Goal: Task Accomplishment & Management: Manage account settings

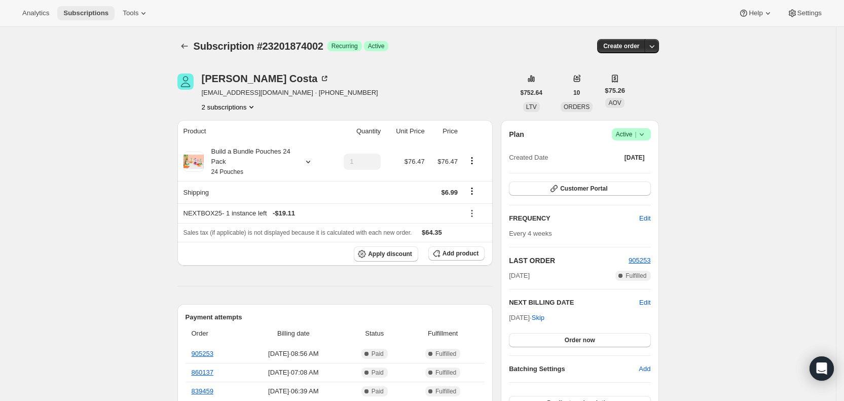
click at [84, 16] on span "Subscriptions" at bounding box center [85, 13] width 45 height 8
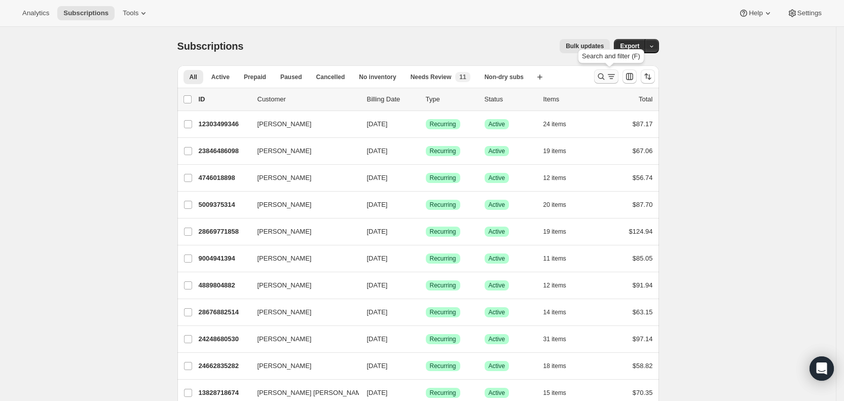
click at [614, 77] on icon "Search and filter results" at bounding box center [611, 76] width 10 height 10
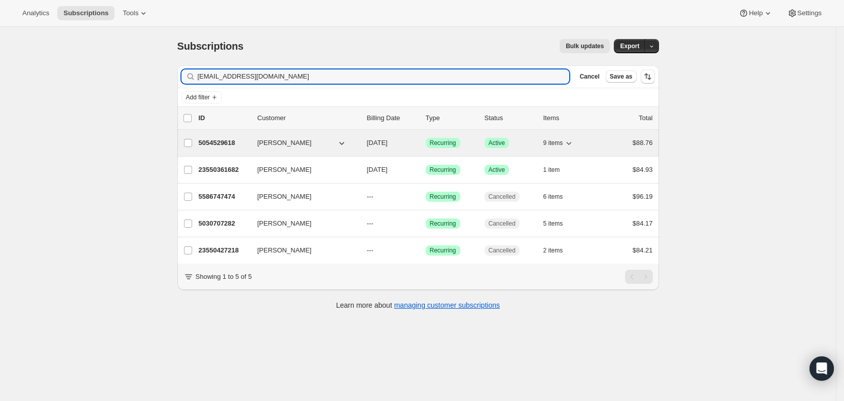
type input "[EMAIL_ADDRESS][DOMAIN_NAME]"
click at [385, 142] on span "[DATE]" at bounding box center [377, 143] width 21 height 8
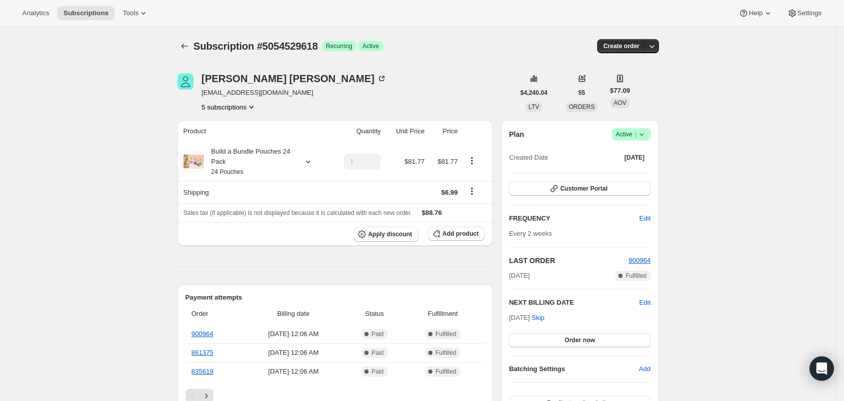
click at [230, 105] on button "5 subscriptions" at bounding box center [229, 107] width 55 height 10
click at [187, 46] on icon "Subscriptions" at bounding box center [184, 46] width 10 height 10
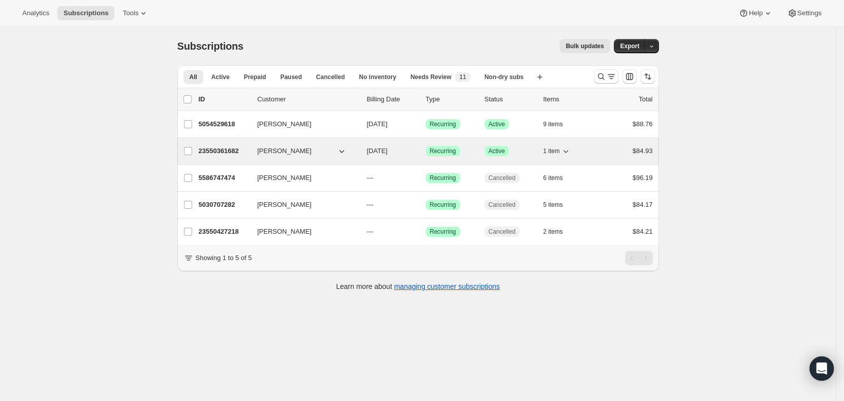
click at [388, 152] on span "[DATE]" at bounding box center [377, 151] width 21 height 8
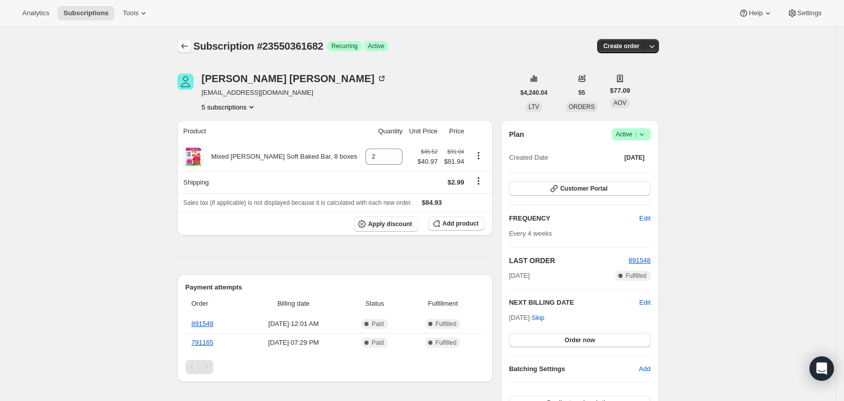
click at [189, 44] on icon "Subscriptions" at bounding box center [184, 46] width 10 height 10
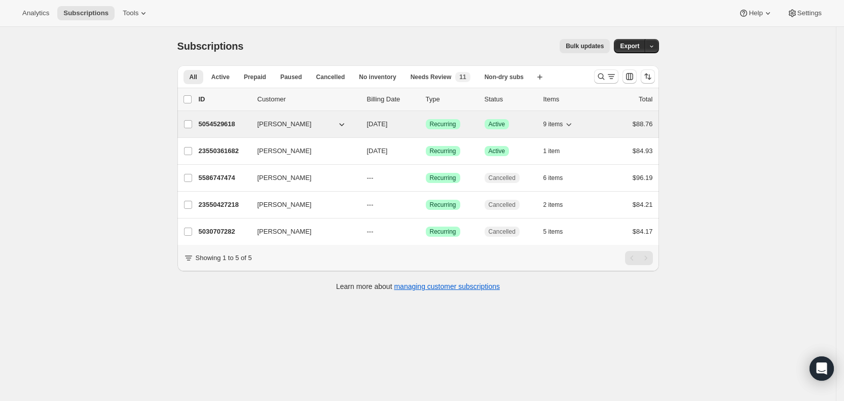
click at [388, 122] on span "[DATE]" at bounding box center [377, 124] width 21 height 8
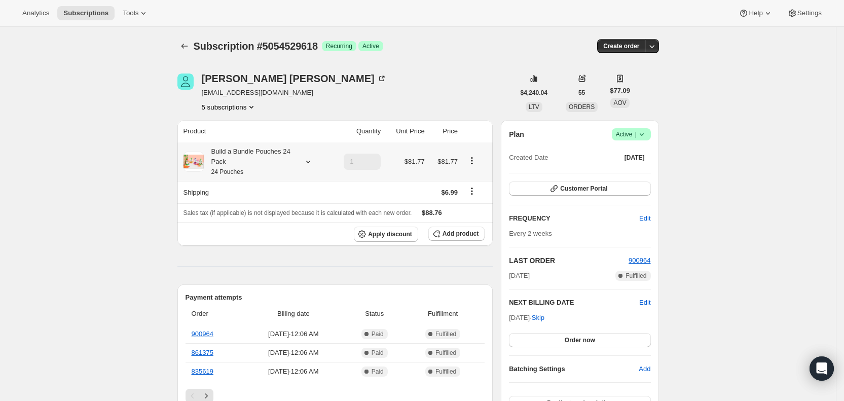
click at [311, 161] on icon at bounding box center [308, 162] width 10 height 10
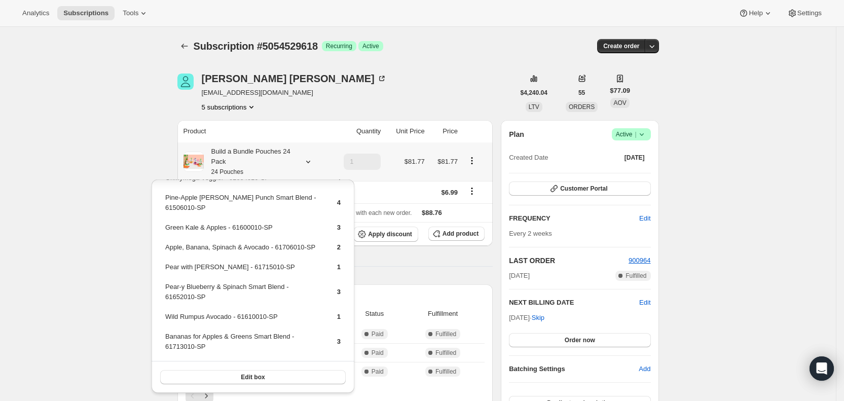
scroll to position [50, 0]
drag, startPoint x: 70, startPoint y: 81, endPoint x: 380, endPoint y: 95, distance: 309.9
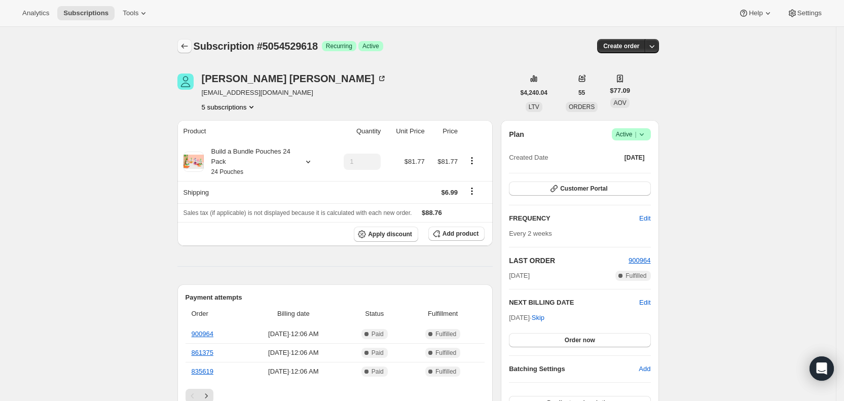
click at [189, 46] on icon "Subscriptions" at bounding box center [184, 46] width 10 height 10
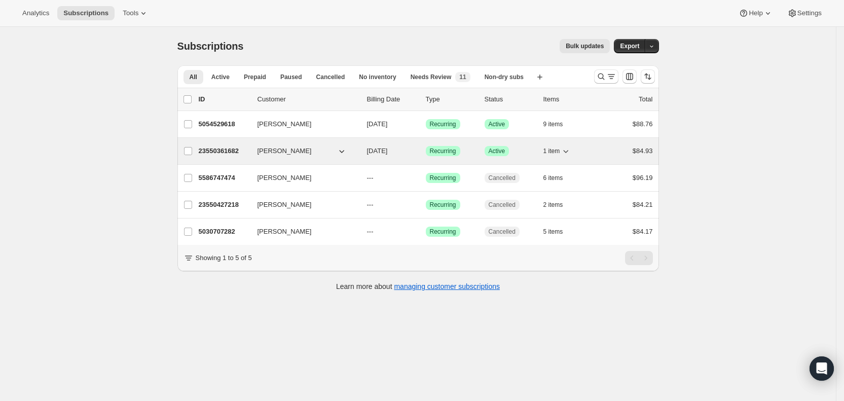
click at [388, 152] on span "[DATE]" at bounding box center [377, 151] width 21 height 8
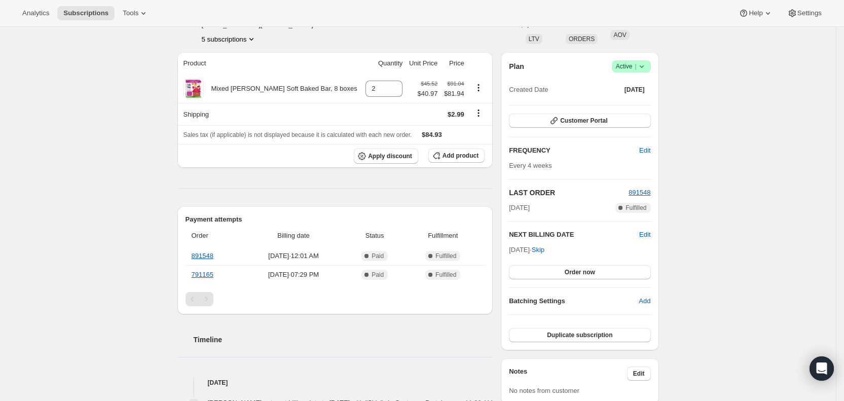
scroll to position [35, 0]
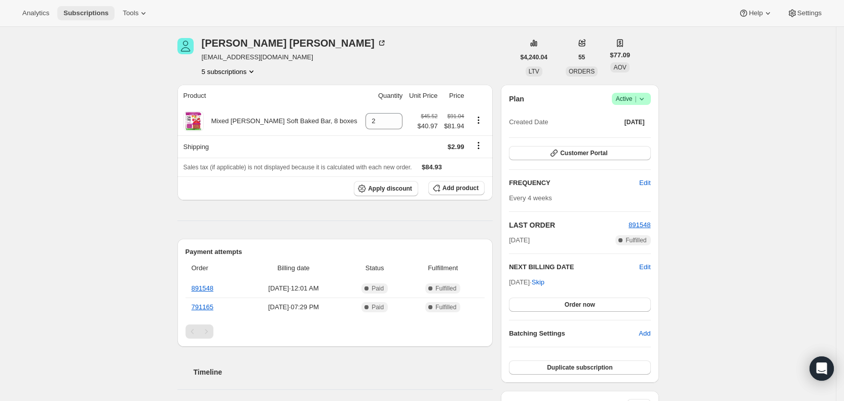
click at [83, 16] on span "Subscriptions" at bounding box center [85, 13] width 45 height 8
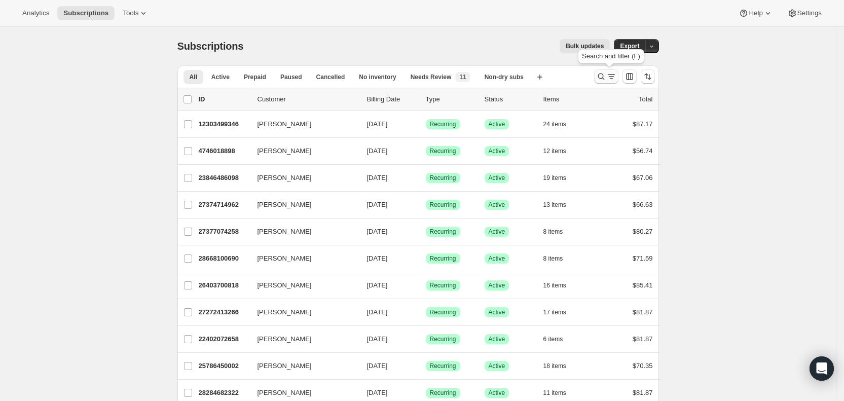
click at [612, 74] on icon "Search and filter results" at bounding box center [611, 74] width 7 height 1
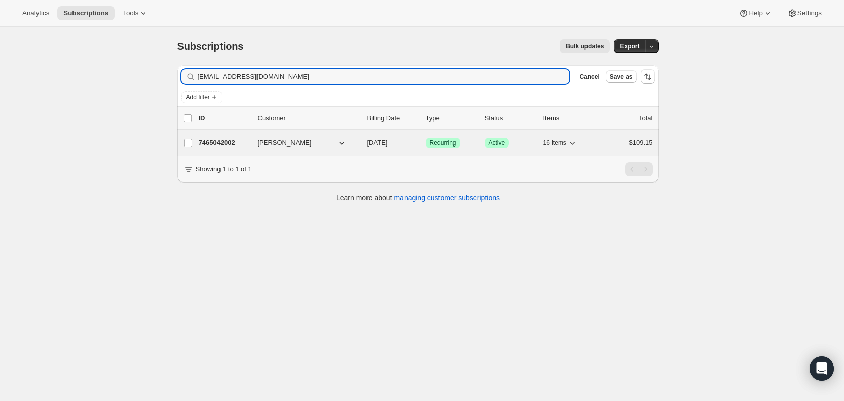
type input "[EMAIL_ADDRESS][DOMAIN_NAME]"
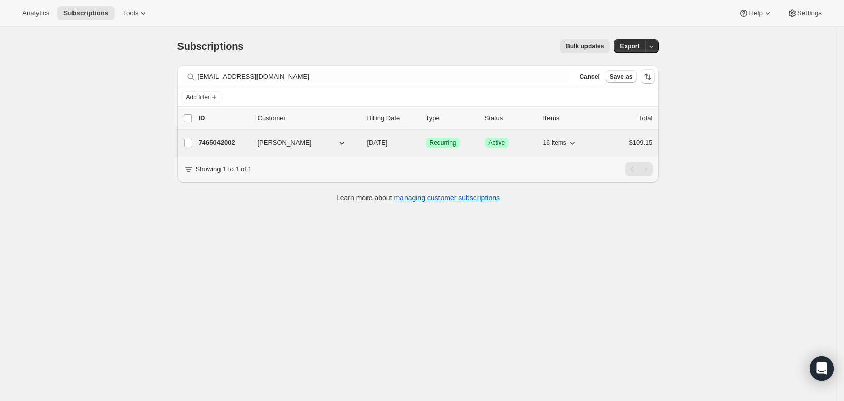
click at [388, 140] on span "[DATE]" at bounding box center [377, 143] width 21 height 8
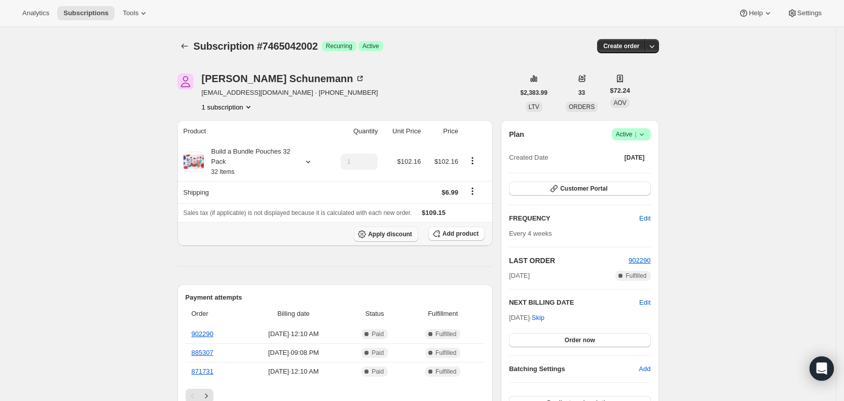
click at [401, 233] on span "Apply discount" at bounding box center [390, 234] width 44 height 8
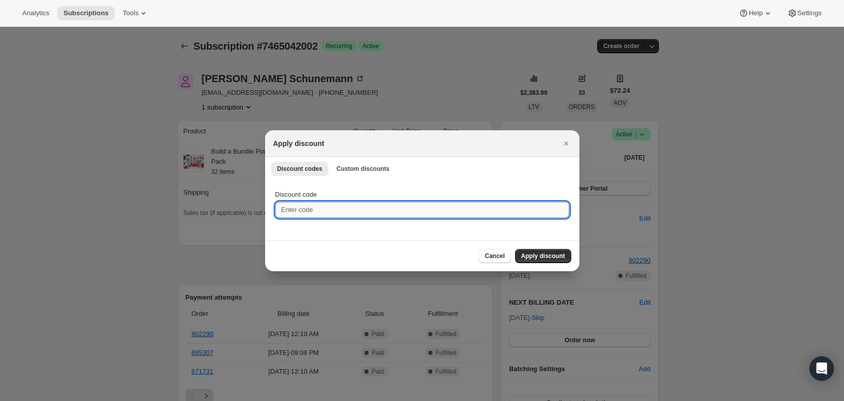
click at [314, 206] on input "Discount code" at bounding box center [422, 210] width 294 height 16
type input "cr_15"
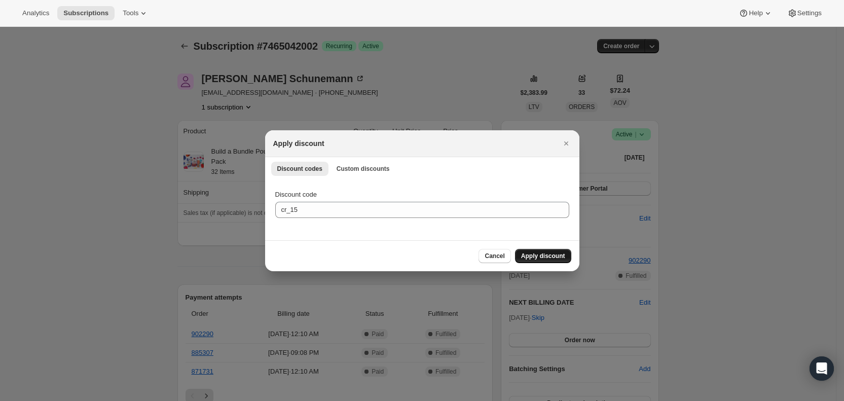
click at [534, 257] on span "Apply discount" at bounding box center [543, 256] width 44 height 8
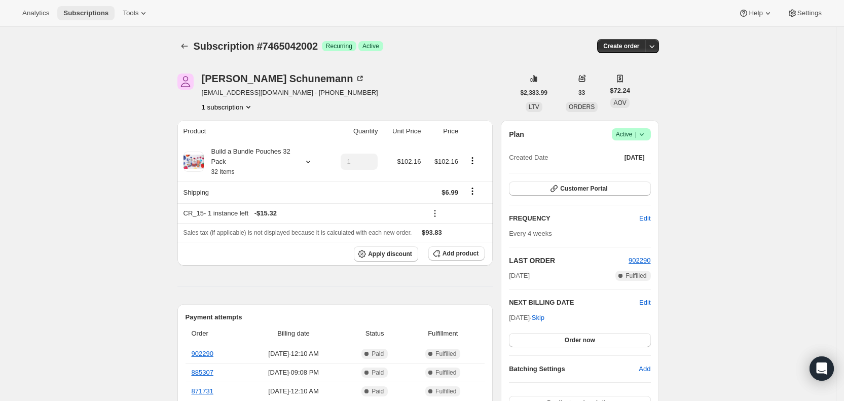
click at [86, 13] on span "Subscriptions" at bounding box center [85, 13] width 45 height 8
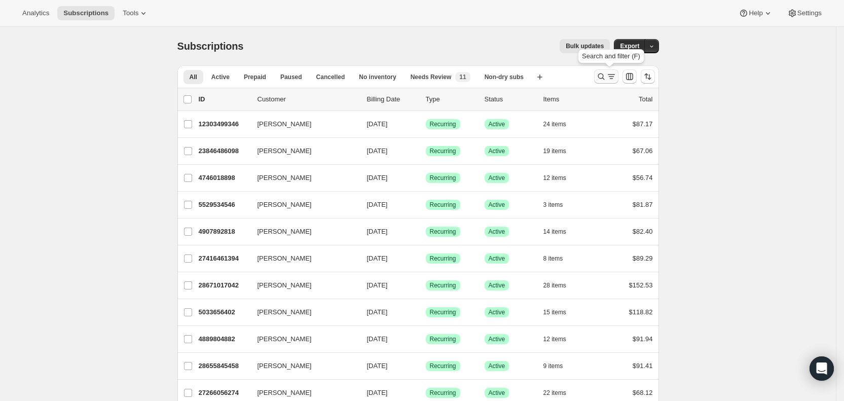
click at [610, 76] on icon "Search and filter results" at bounding box center [611, 76] width 10 height 10
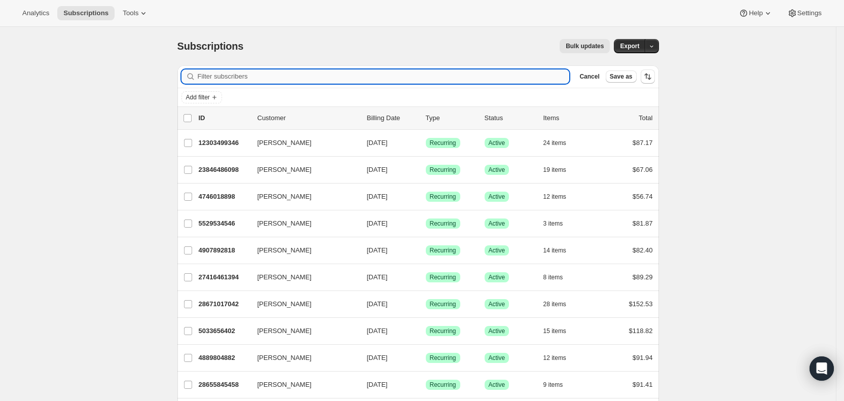
click at [220, 78] on input "Filter subscribers" at bounding box center [384, 76] width 372 height 14
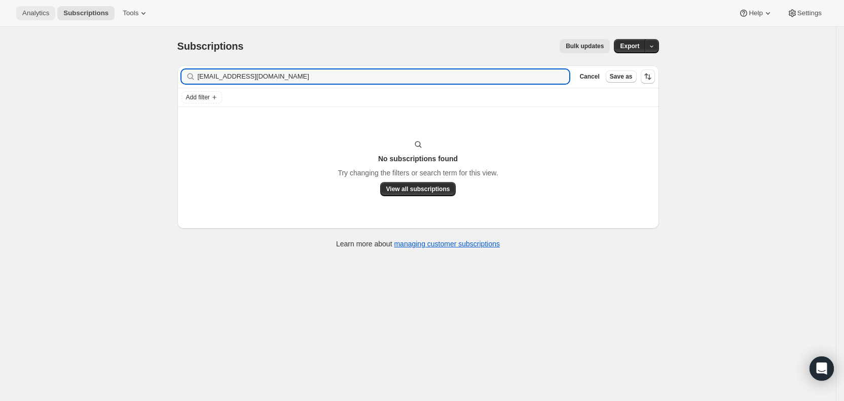
type input "[EMAIL_ADDRESS][DOMAIN_NAME]"
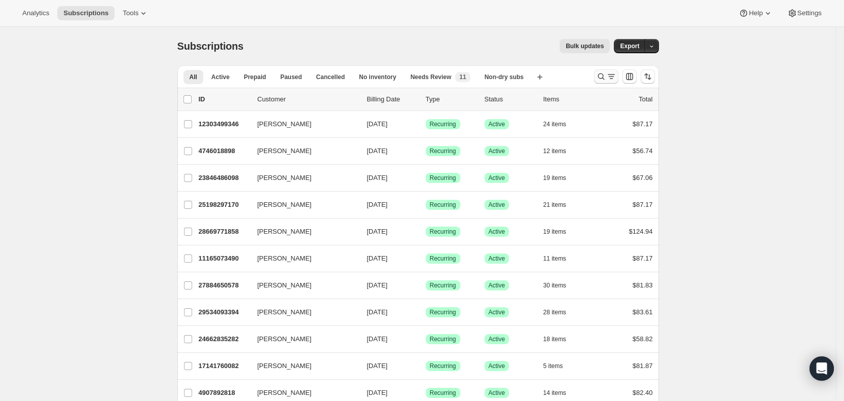
click at [606, 76] on icon "Search and filter results" at bounding box center [601, 76] width 10 height 10
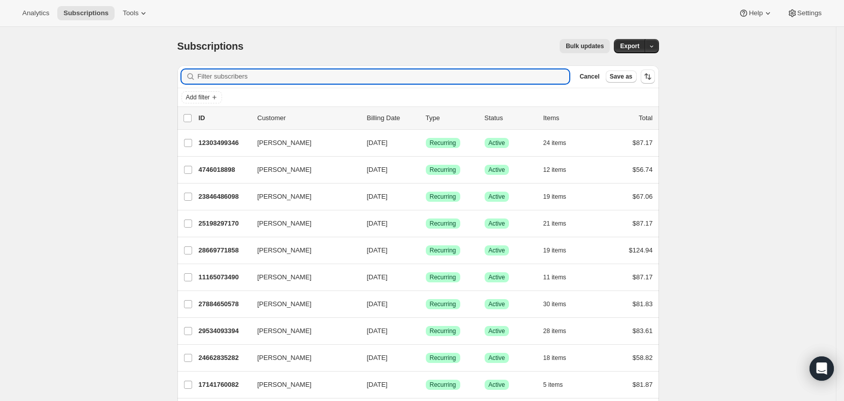
paste input "fjelmb@comcast.net"
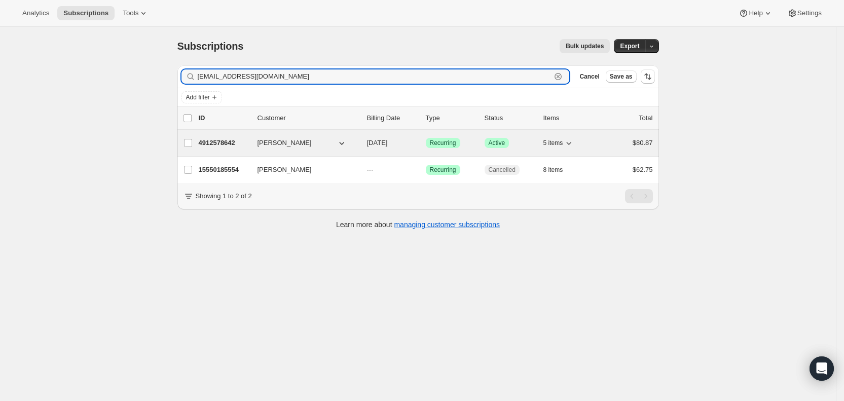
type input "fjelmb@comcast.net"
click at [388, 145] on span "10/08/2025" at bounding box center [377, 143] width 21 height 8
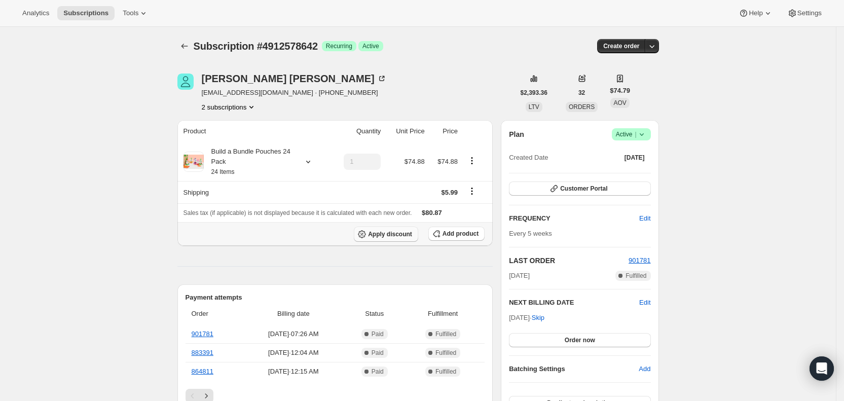
click at [405, 231] on span "Apply discount" at bounding box center [390, 234] width 44 height 8
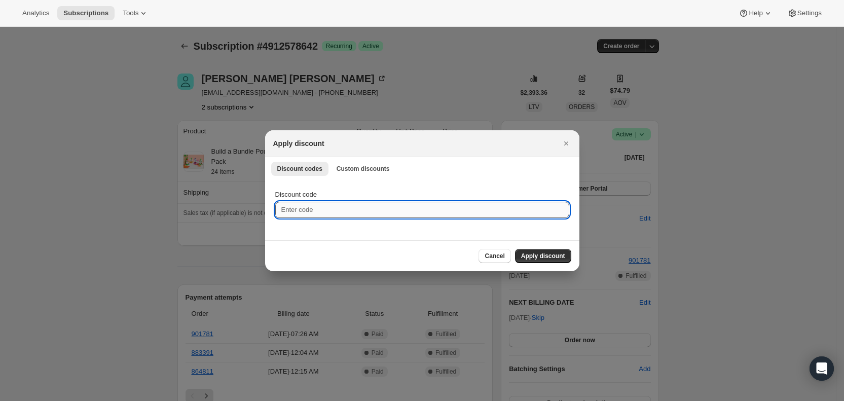
click at [305, 210] on input "Discount code" at bounding box center [422, 210] width 294 height 16
type input "cr_15"
click at [534, 254] on span "Apply discount" at bounding box center [543, 256] width 44 height 8
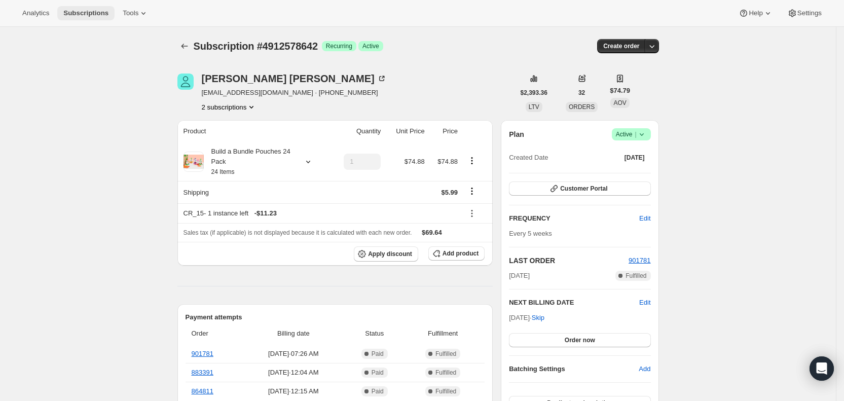
click at [86, 10] on span "Subscriptions" at bounding box center [85, 13] width 45 height 8
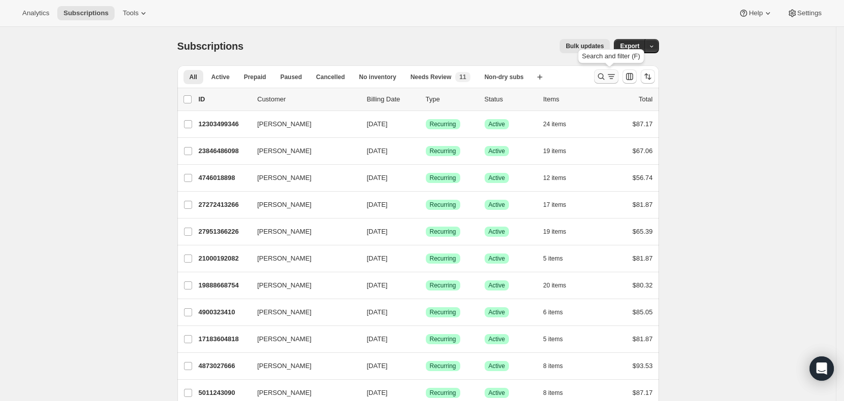
click at [610, 77] on icon "Search and filter results" at bounding box center [611, 76] width 10 height 10
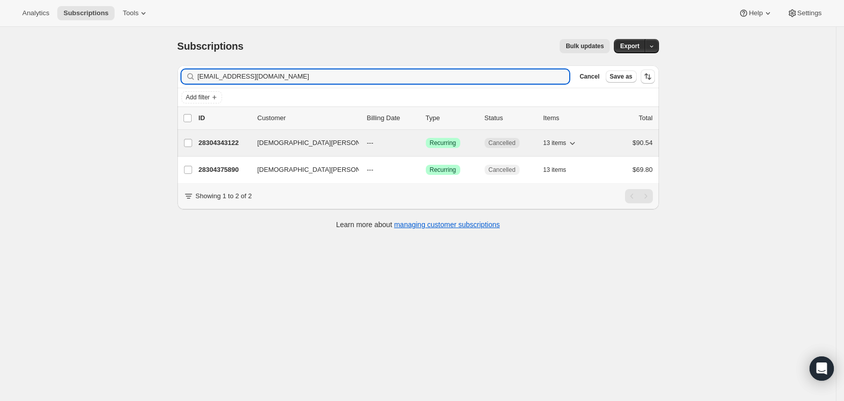
type input "lynhuynh1203@gmail.com"
click at [373, 141] on span "---" at bounding box center [370, 143] width 7 height 8
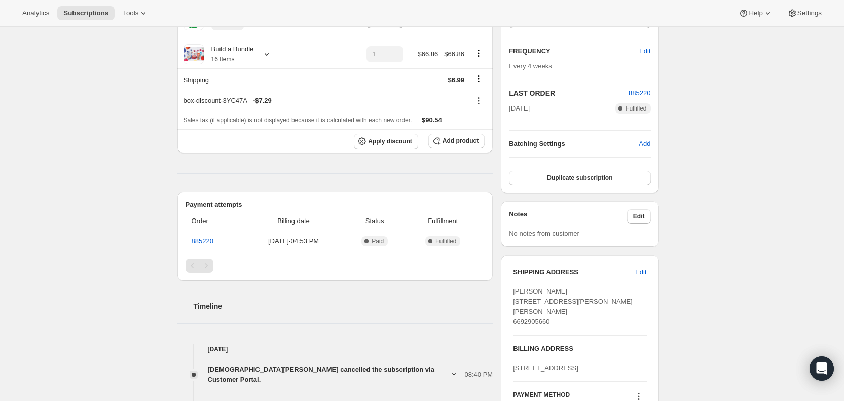
scroll to position [182, 0]
click at [85, 11] on span "Subscriptions" at bounding box center [85, 13] width 45 height 8
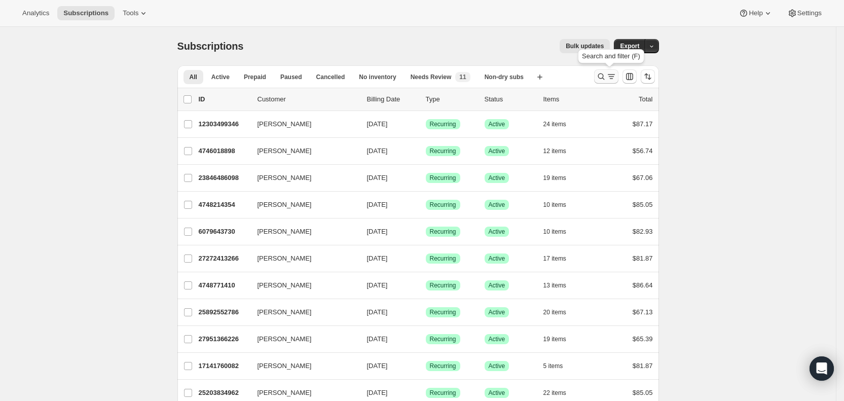
click at [611, 75] on icon "Search and filter results" at bounding box center [611, 76] width 10 height 10
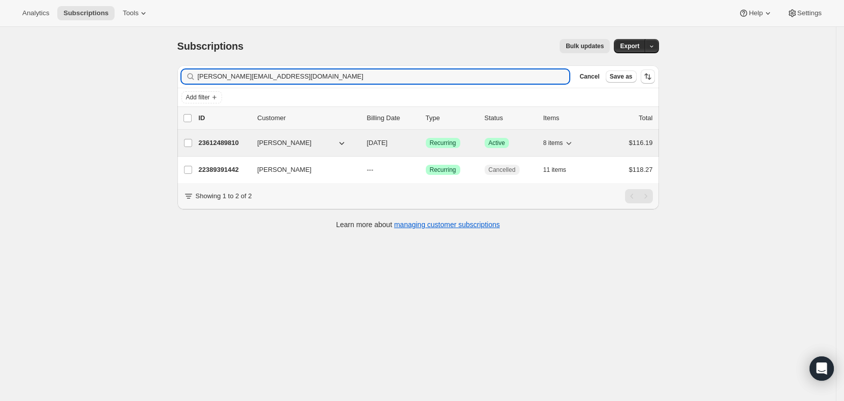
type input "kristin_crooks@yahoo.com"
click at [388, 140] on span "09/27/2025" at bounding box center [377, 143] width 21 height 8
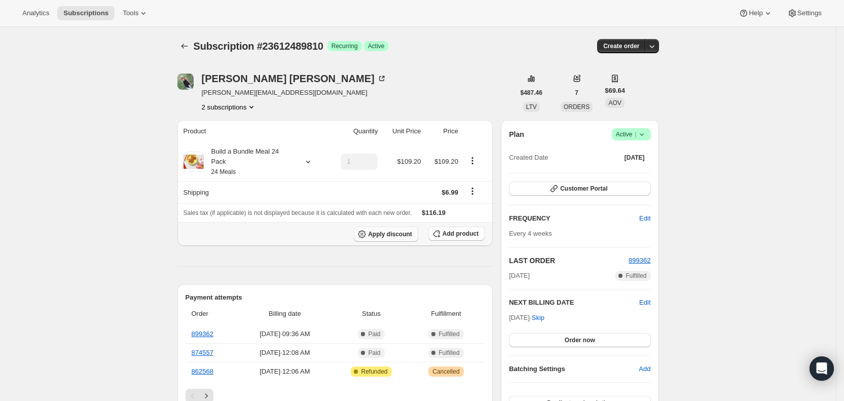
click at [396, 230] on span "Apply discount" at bounding box center [390, 234] width 44 height 8
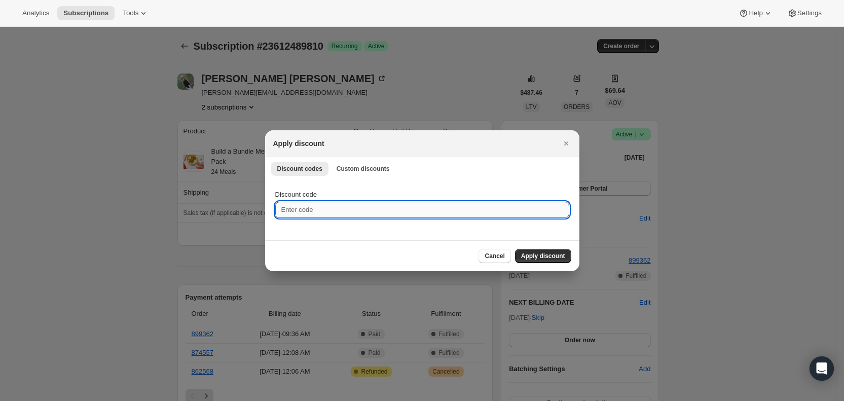
click at [332, 208] on input "Discount code" at bounding box center [422, 210] width 294 height 16
type input "CR_15"
click at [553, 259] on button "Apply discount" at bounding box center [543, 256] width 56 height 14
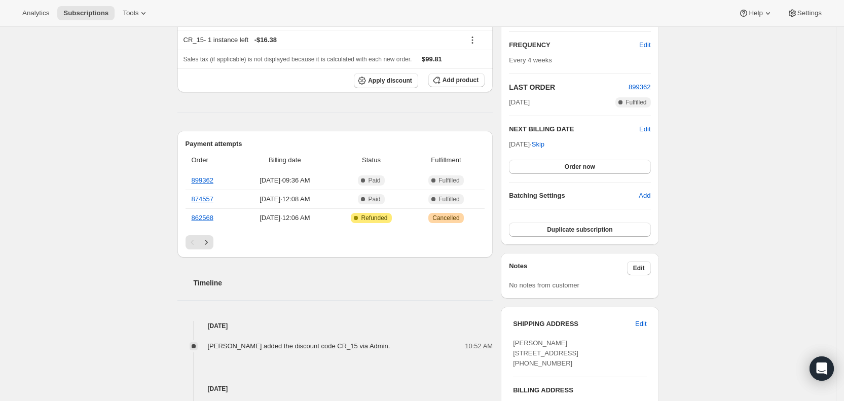
scroll to position [176, 0]
